Goal: Task Accomplishment & Management: Manage account settings

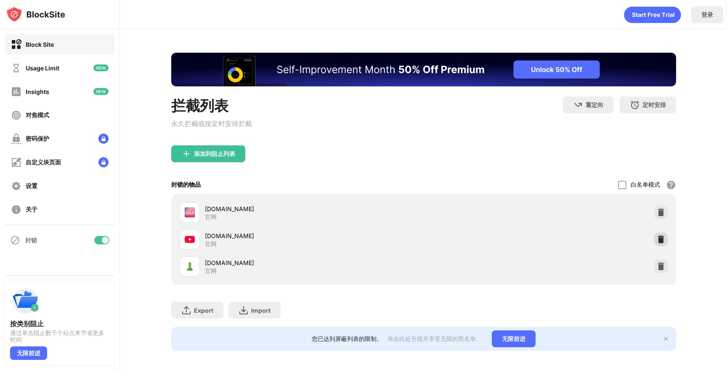
click at [659, 239] on img at bounding box center [661, 239] width 8 height 8
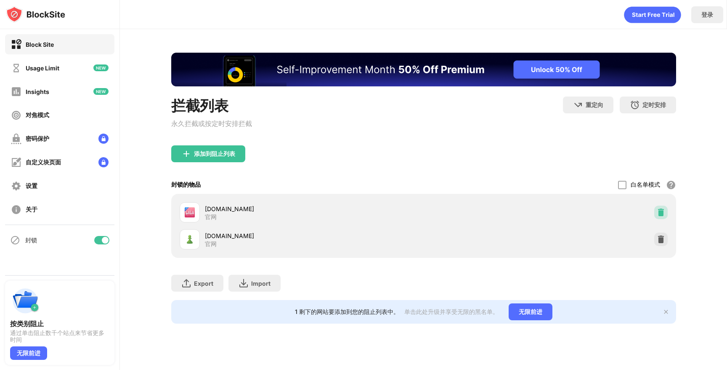
click at [658, 212] on img at bounding box center [661, 212] width 8 height 8
